Goal: Information Seeking & Learning: Learn about a topic

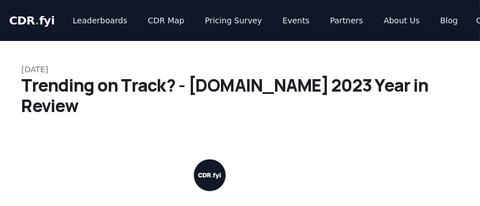
scroll to position [1655, 0]
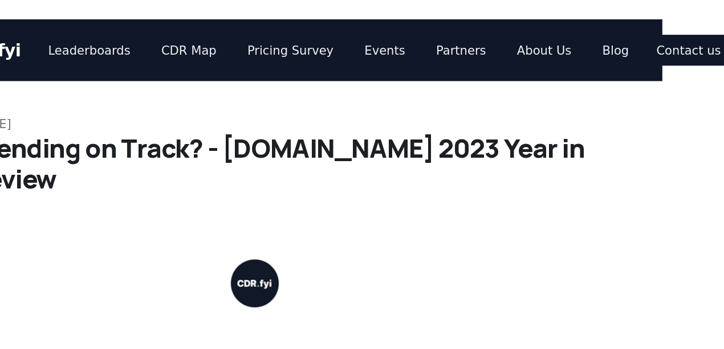
scroll to position [0, 0]
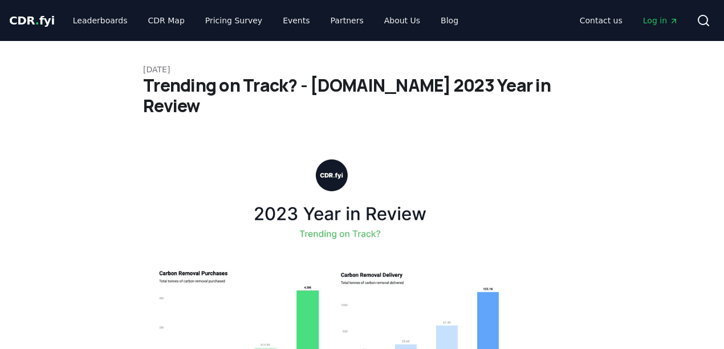
click at [395, 144] on img at bounding box center [331, 323] width 377 height 358
click at [427, 144] on img at bounding box center [331, 323] width 377 height 358
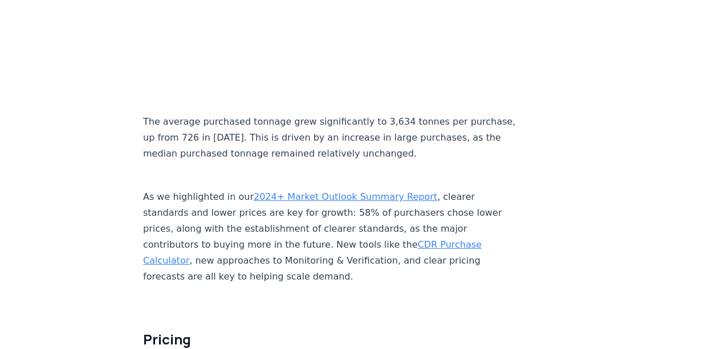
scroll to position [5660, 0]
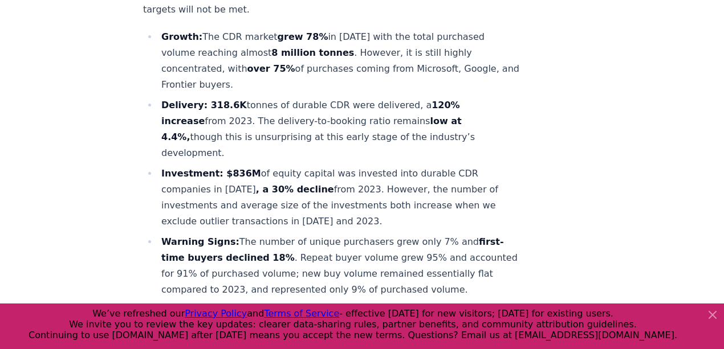
scroll to position [760, 0]
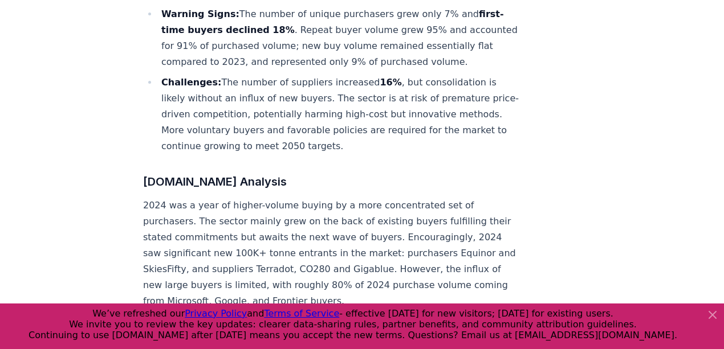
click at [259, 173] on h3 "[DOMAIN_NAME] Analysis" at bounding box center [331, 182] width 377 height 18
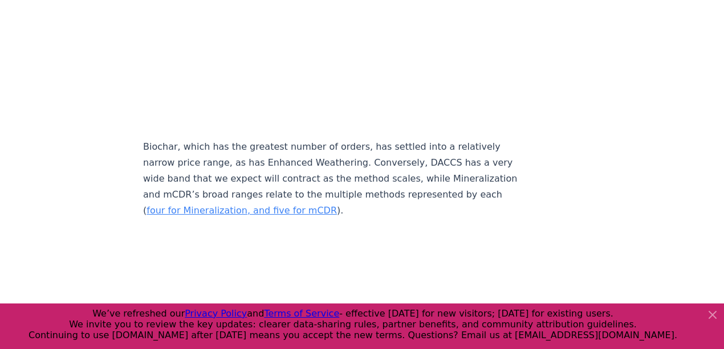
click at [237, 142] on p "Biochar, which has the greatest number of orders, has settled into a relatively…" at bounding box center [331, 179] width 377 height 80
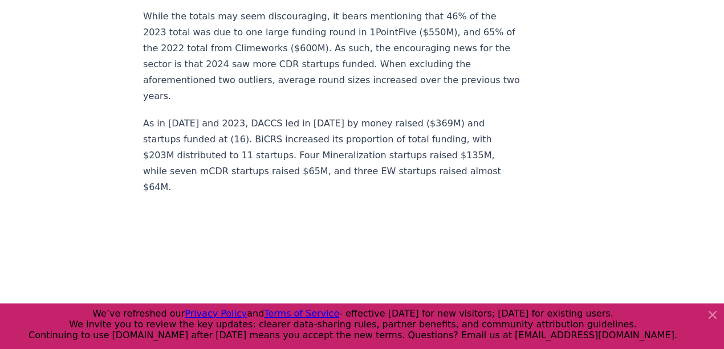
scroll to position [11050, 0]
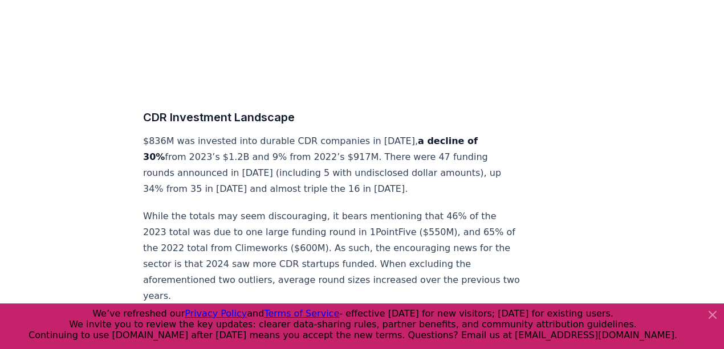
scroll to position [10784, 0]
